Goal: Transaction & Acquisition: Purchase product/service

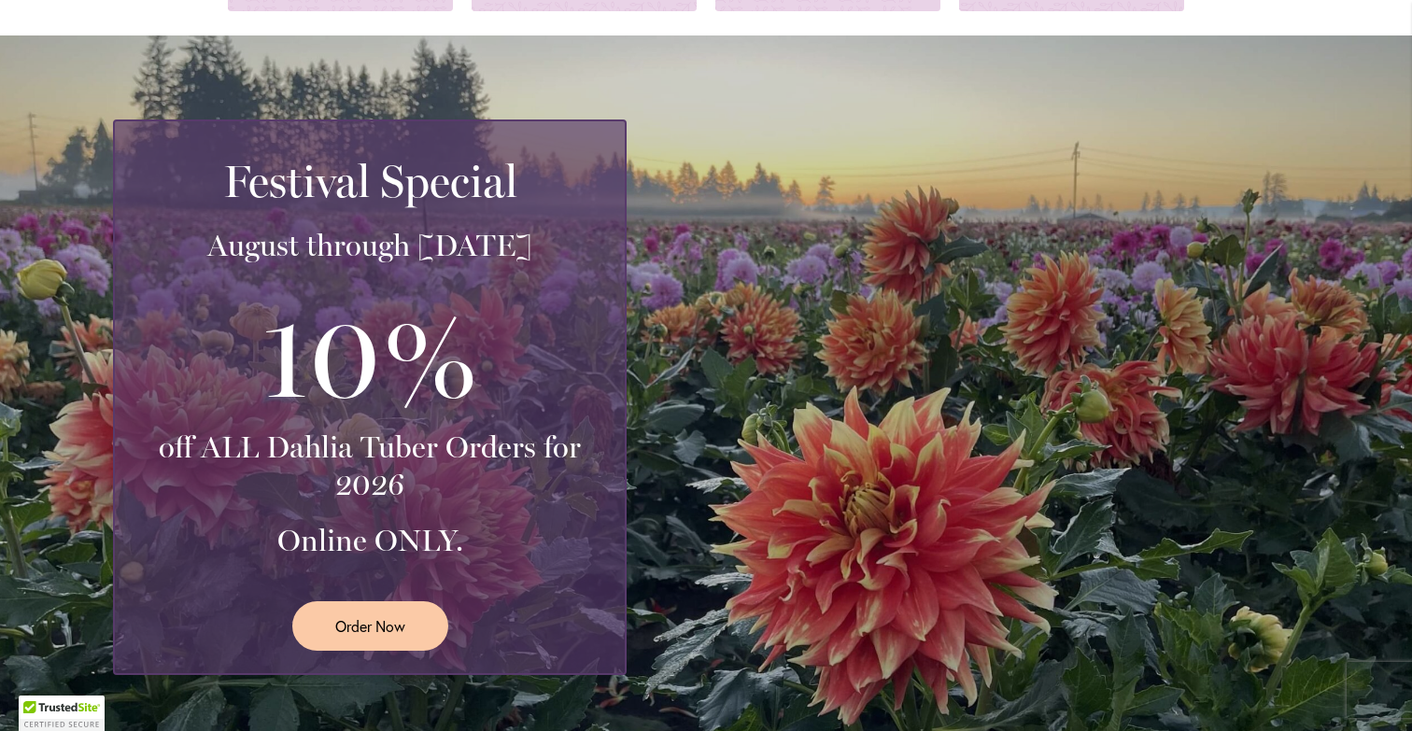
scroll to position [288, 0]
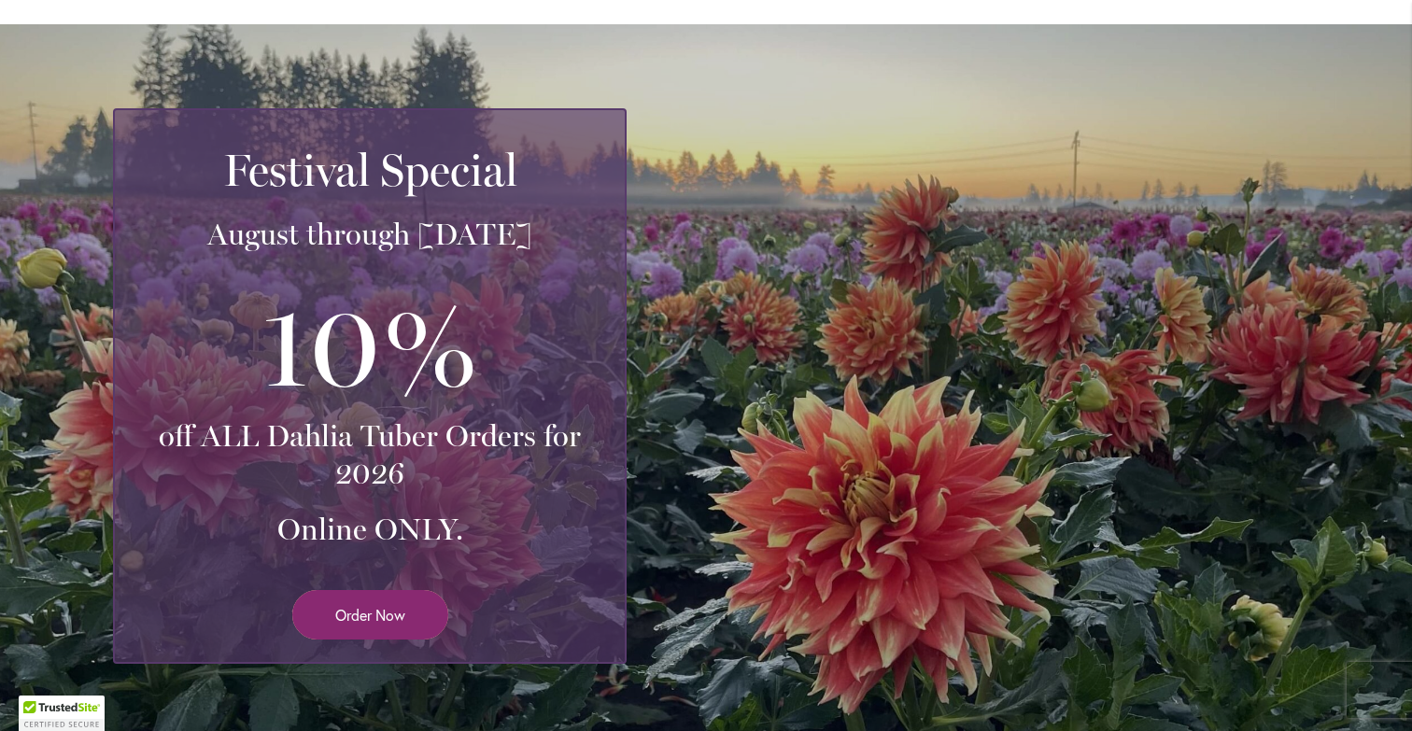
click at [400, 610] on span "Order Now" at bounding box center [370, 614] width 70 height 21
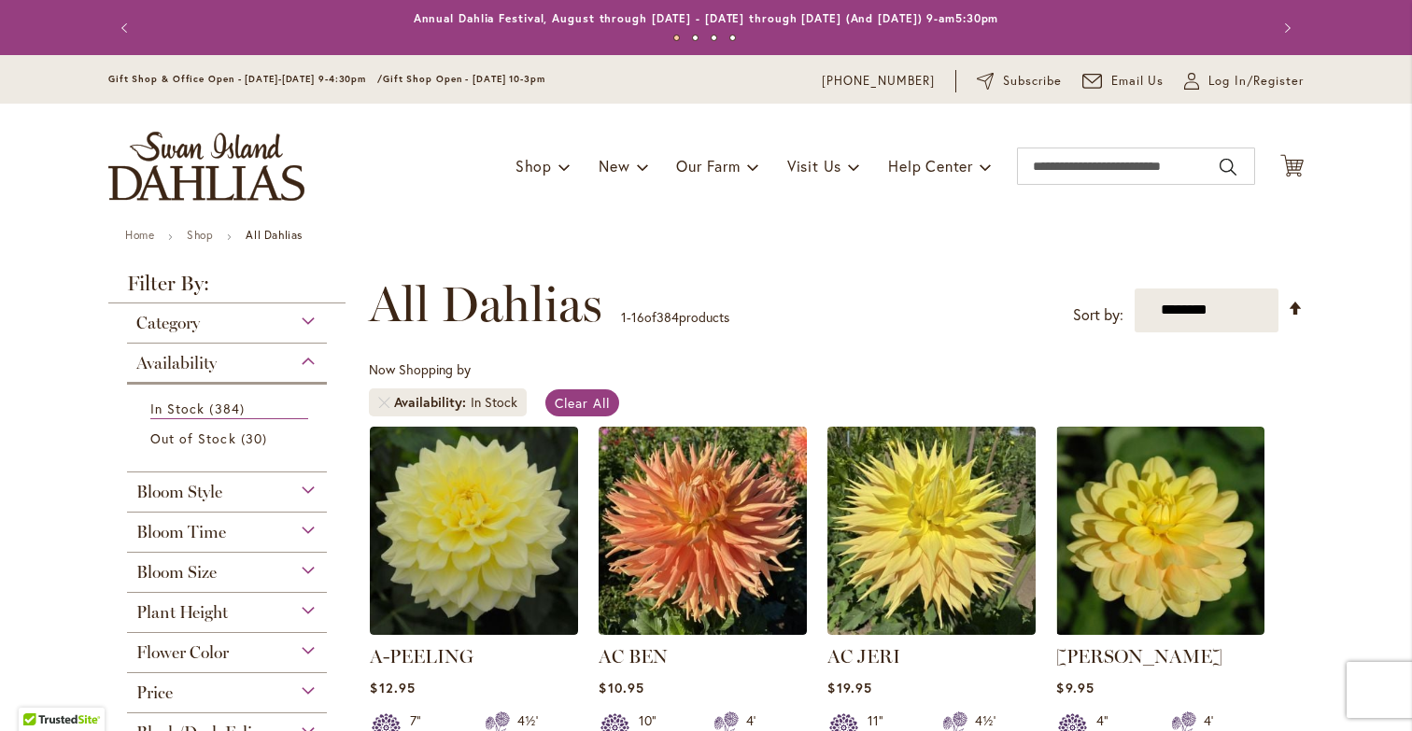
click at [238, 172] on img "store logo" at bounding box center [206, 166] width 196 height 69
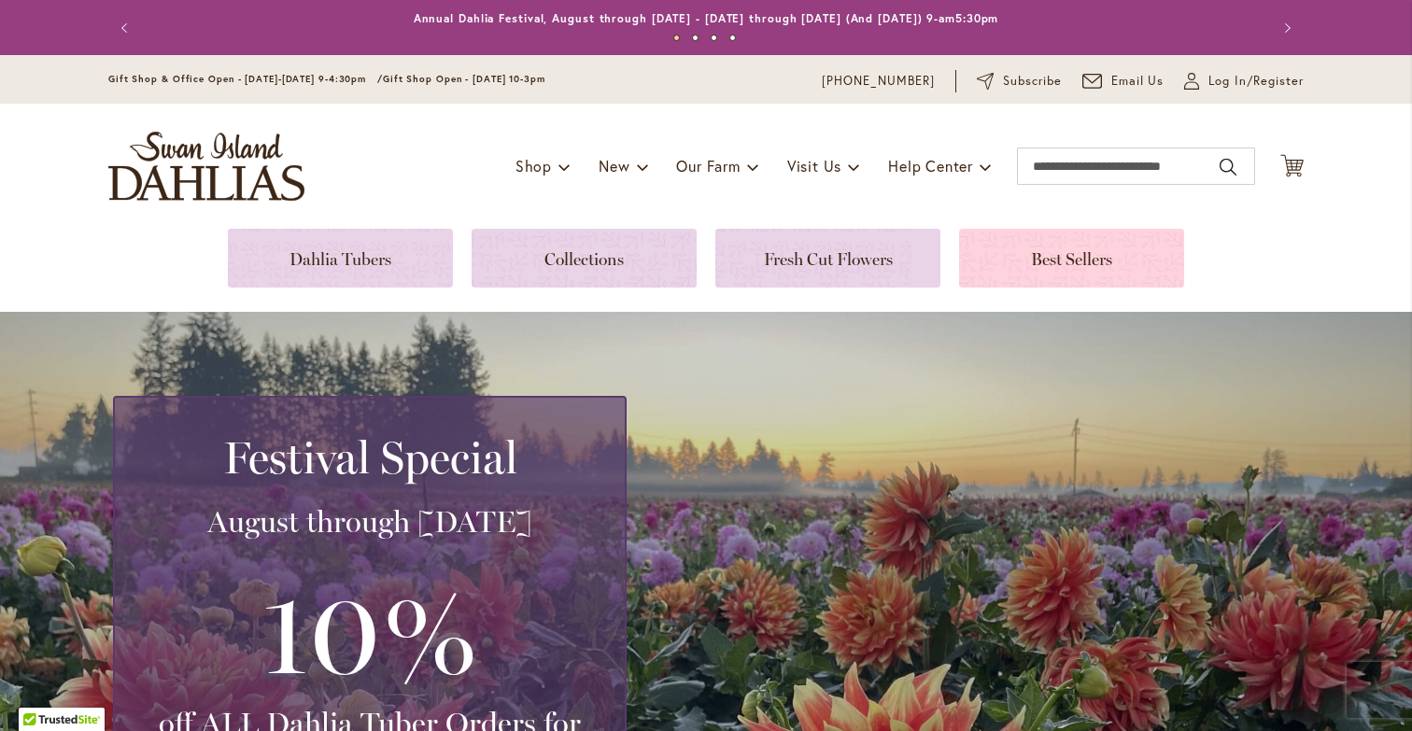
click at [1022, 247] on link at bounding box center [1071, 258] width 225 height 59
